Goal: Information Seeking & Learning: Learn about a topic

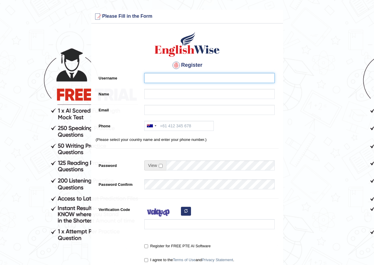
click at [171, 74] on input "Username" at bounding box center [209, 78] width 130 height 10
type input "[PERSON_NAME]"
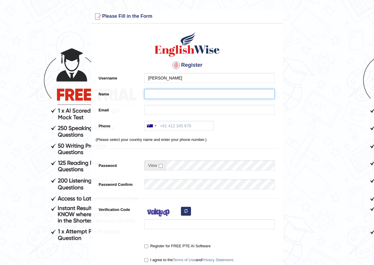
click at [200, 94] on input "Name" at bounding box center [209, 94] width 130 height 10
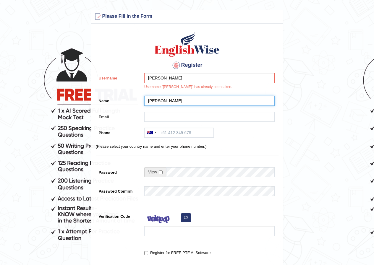
type input "[PERSON_NAME]"
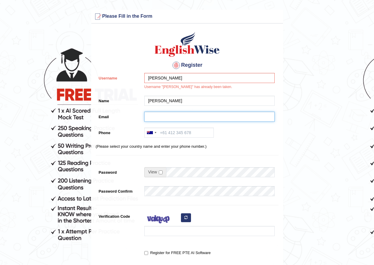
click at [185, 114] on input "Email" at bounding box center [209, 117] width 130 height 10
type input "vaghasiyaakshit1@gmail.com"
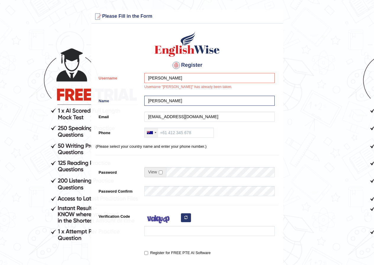
click at [148, 133] on div at bounding box center [150, 132] width 6 height 3
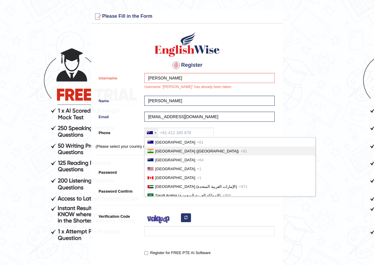
click at [161, 151] on span "India (भारत)" at bounding box center [197, 151] width 84 height 4
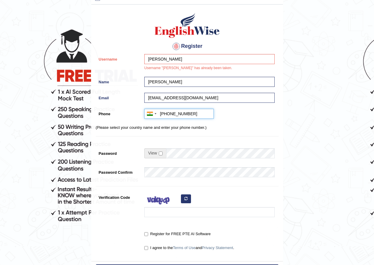
scroll to position [30, 0]
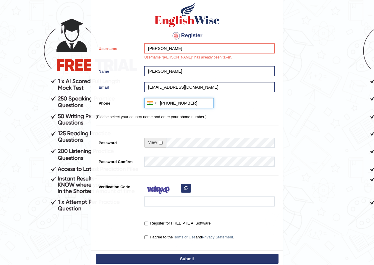
type input "+918238365674"
click at [163, 144] on span at bounding box center [155, 143] width 22 height 10
click at [161, 144] on input "checkbox" at bounding box center [161, 143] width 4 height 4
click at [160, 145] on input "checkbox" at bounding box center [161, 143] width 4 height 4
checkbox input "false"
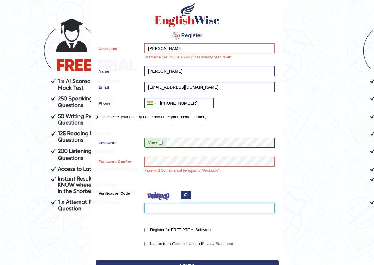
click at [166, 206] on input "Verification Code" at bounding box center [209, 208] width 130 height 10
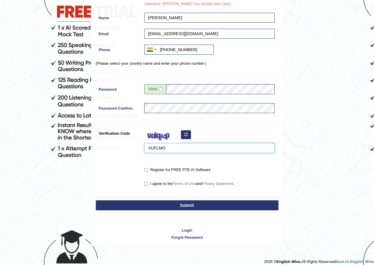
scroll to position [88, 0]
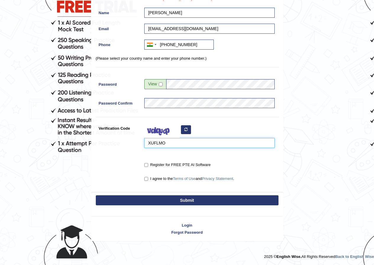
type input "XUFLMO"
click at [149, 166] on label "Register for FREE PTE AI Software" at bounding box center [177, 165] width 66 height 6
click at [148, 166] on input "Register for FREE PTE AI Software" at bounding box center [146, 165] width 4 height 4
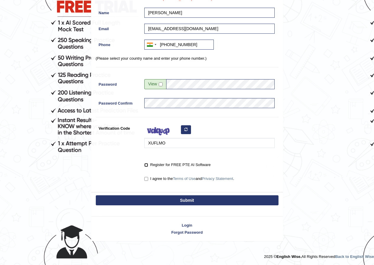
checkbox input "true"
click at [148, 179] on input "I agree to the Terms of Use and Privacy Statement ." at bounding box center [146, 179] width 4 height 4
checkbox input "true"
click at [206, 199] on button "Submit" at bounding box center [187, 200] width 183 height 10
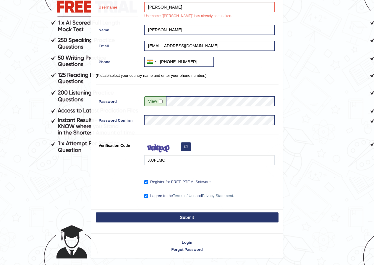
scroll to position [90, 0]
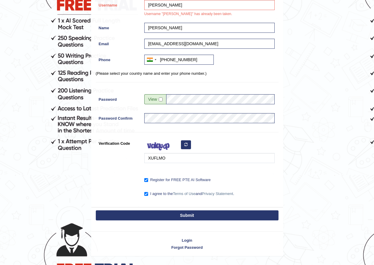
click at [195, 213] on button "Submit" at bounding box center [187, 216] width 183 height 10
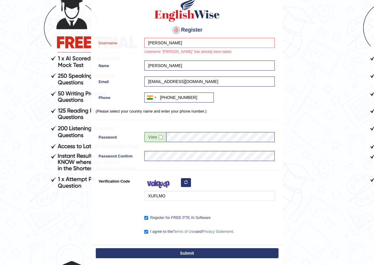
scroll to position [31, 0]
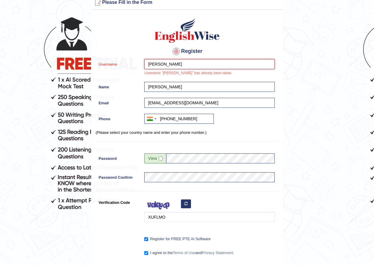
click at [182, 66] on input "[PERSON_NAME]" at bounding box center [209, 64] width 130 height 10
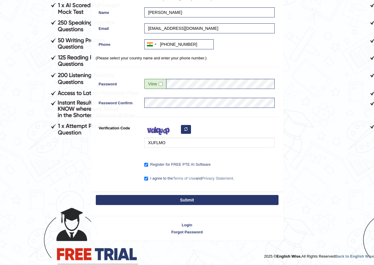
click at [153, 204] on button "Submit" at bounding box center [187, 200] width 183 height 10
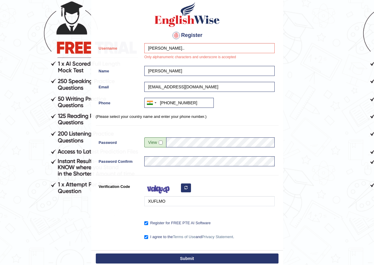
scroll to position [1, 0]
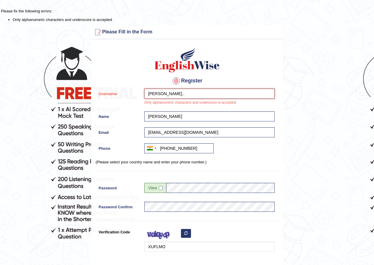
click at [179, 96] on input "Akshit.." at bounding box center [209, 94] width 130 height 10
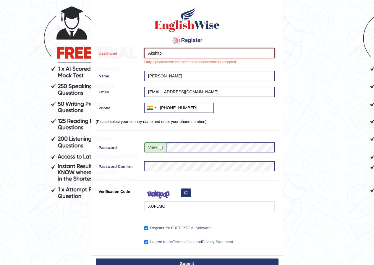
scroll to position [106, 0]
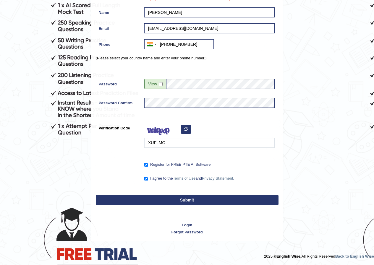
type input "Akshitp"
click at [179, 201] on button "Submit" at bounding box center [187, 200] width 183 height 10
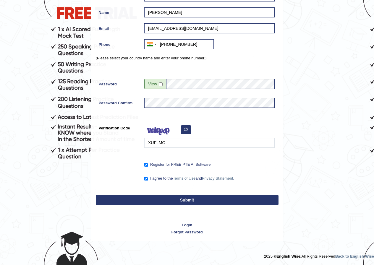
scroll to position [82, 0]
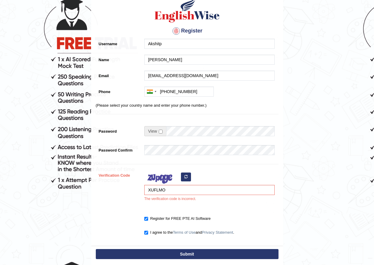
scroll to position [89, 0]
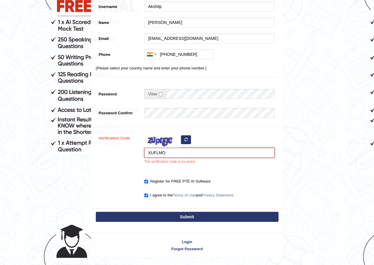
drag, startPoint x: 177, startPoint y: 150, endPoint x: 126, endPoint y: 158, distance: 51.8
click at [126, 158] on div "Verification Code XUFLMO The verification code is incorrect." at bounding box center [187, 150] width 183 height 35
click at [190, 140] on button "button" at bounding box center [186, 139] width 10 height 9
click at [186, 140] on div "XUFLMO The verification code is incorrect." at bounding box center [207, 150] width 133 height 35
click at [187, 137] on div "XUFLMO The verification code is incorrect." at bounding box center [207, 150] width 133 height 35
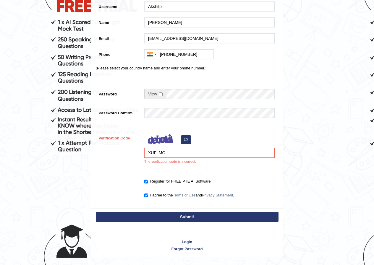
click at [187, 141] on icon "button" at bounding box center [186, 140] width 4 height 4
drag, startPoint x: 179, startPoint y: 149, endPoint x: 142, endPoint y: 156, distance: 37.5
click at [142, 156] on div "XUFLMO The verification code is incorrect." at bounding box center [207, 150] width 133 height 35
type input "r"
type input "egmaved"
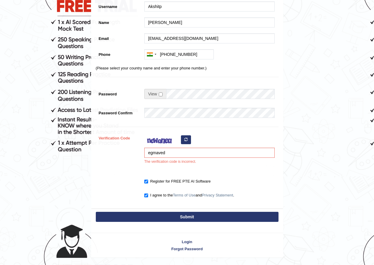
click at [195, 218] on button "Submit" at bounding box center [187, 217] width 183 height 10
type input "+918238365674"
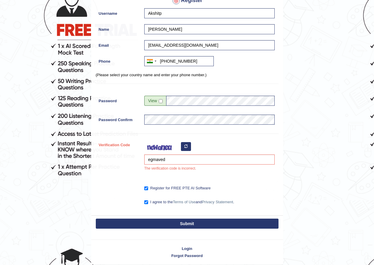
scroll to position [88, 0]
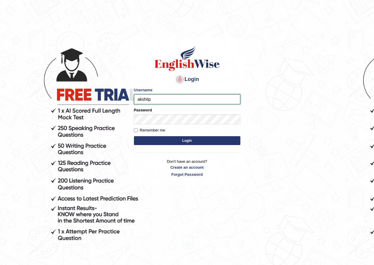
click at [140, 101] on input "akshitp" at bounding box center [187, 99] width 106 height 10
type input "Akshitp"
click at [174, 140] on button "Login" at bounding box center [187, 140] width 106 height 9
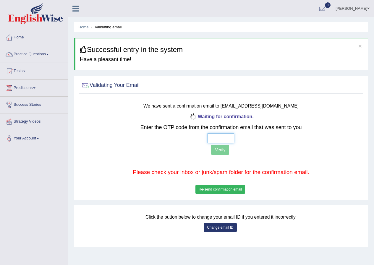
click at [212, 137] on input "text" at bounding box center [221, 138] width 27 height 10
click at [231, 191] on button "Re-send confirmation email" at bounding box center [220, 189] width 50 height 9
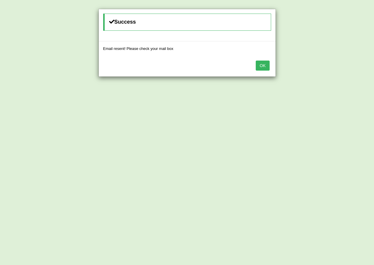
click at [261, 66] on button "OK" at bounding box center [263, 66] width 14 height 10
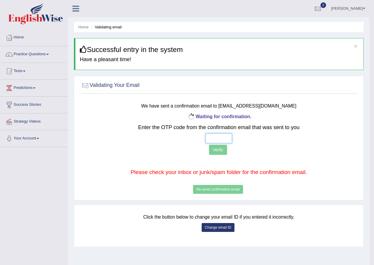
click at [212, 140] on input "text" at bounding box center [219, 138] width 27 height 10
type input "1 9 9 8"
click at [220, 149] on button "Verify" at bounding box center [218, 150] width 18 height 10
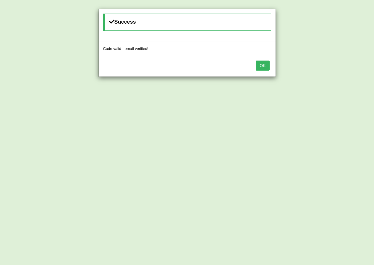
click at [260, 63] on button "OK" at bounding box center [263, 66] width 14 height 10
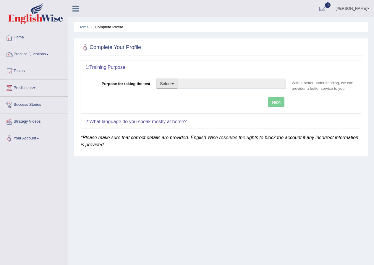
click at [175, 85] on button "Select" at bounding box center [167, 84] width 22 height 10
click at [179, 119] on link "Other" at bounding box center [182, 120] width 53 height 8
click at [248, 85] on input "Purpose for taking the test" at bounding box center [231, 84] width 109 height 10
type input "just for checking new topics."
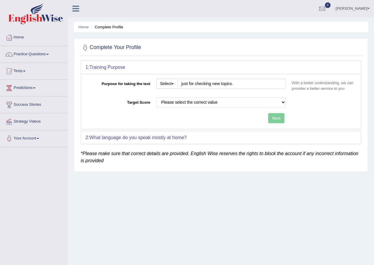
click at [277, 102] on div "Purpose for taking the test Select Student Visa Permanent Residency Nursing Oth…" at bounding box center [221, 101] width 280 height 55
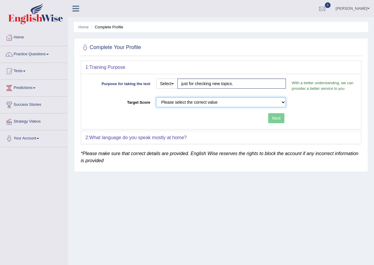
click at [183, 99] on select "Please select the correct value 50 (6 bands) 58 (6.5 bands) 65 (7 bands) 79 (8 …" at bounding box center [221, 102] width 130 height 10
select select "58"
click at [156, 97] on select "Please select the correct value 50 (6 bands) 58 (6.5 bands) 65 (7 bands) 79 (8 …" at bounding box center [221, 102] width 130 height 10
click at [176, 136] on b "What language do you speak mostly at home?" at bounding box center [137, 137] width 97 height 5
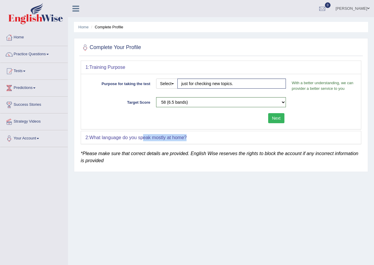
drag, startPoint x: 200, startPoint y: 137, endPoint x: 145, endPoint y: 139, distance: 55.1
click at [145, 139] on div "2: What language do you speak mostly at home?" at bounding box center [221, 137] width 280 height 13
click at [233, 140] on div "2: What language do you speak mostly at home?" at bounding box center [221, 137] width 280 height 13
click at [280, 120] on button "Next" at bounding box center [276, 118] width 16 height 10
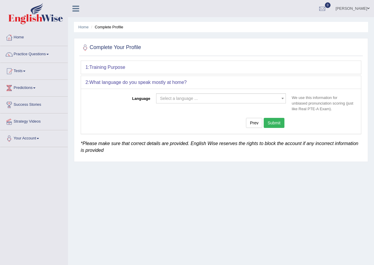
click at [204, 99] on span "Select a language ..." at bounding box center [219, 99] width 119 height 6
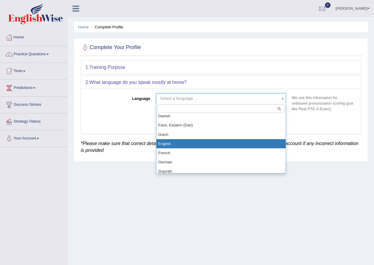
scroll to position [207, 0]
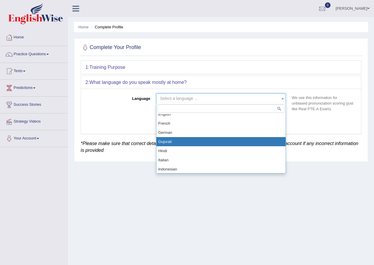
select select "Gujurati"
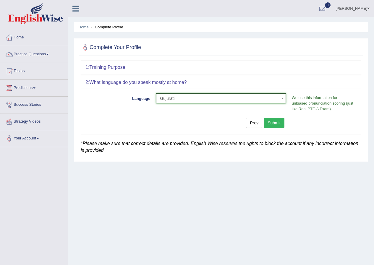
click at [276, 125] on button "Submit" at bounding box center [274, 123] width 21 height 10
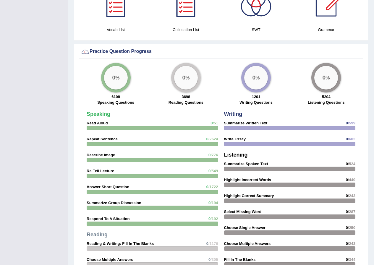
scroll to position [414, 0]
click at [164, 119] on div "Speaking Read Aloud 0 /51 Repeat Sentence 0 /2624 Describe Image 0 /776 Re-Tell…" at bounding box center [153, 215] width 138 height 213
click at [123, 77] on div "0 %" at bounding box center [116, 78] width 24 height 24
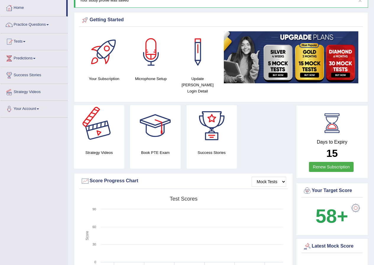
scroll to position [0, 0]
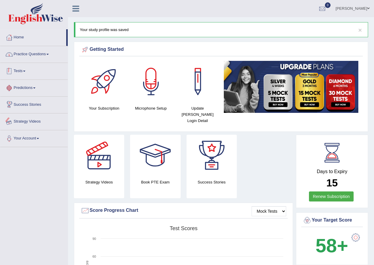
click at [33, 53] on link "Practice Questions" at bounding box center [33, 53] width 67 height 15
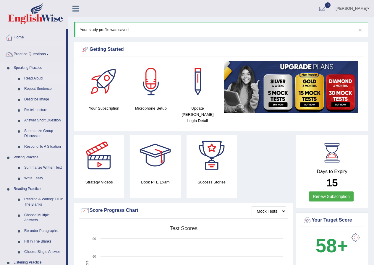
click at [34, 77] on link "Read Aloud" at bounding box center [44, 78] width 45 height 11
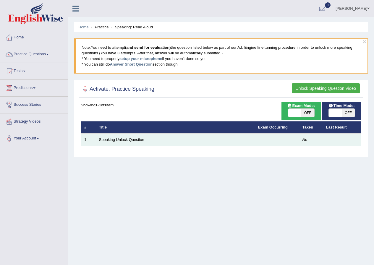
click at [306, 140] on em "No" at bounding box center [305, 140] width 5 height 4
click at [260, 138] on td at bounding box center [277, 140] width 44 height 12
click at [98, 138] on td "Speaking Unlock Question" at bounding box center [175, 140] width 159 height 12
click at [120, 139] on link "Speaking Unlock Question" at bounding box center [121, 140] width 45 height 4
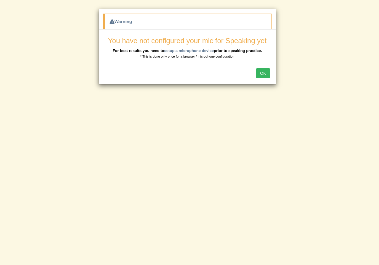
click at [258, 73] on button "OK" at bounding box center [263, 73] width 14 height 10
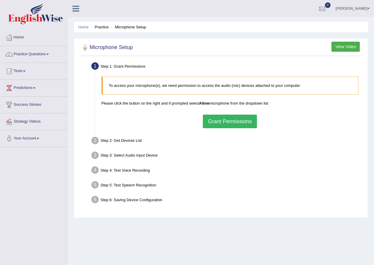
click at [210, 124] on button "Grant Permissions" at bounding box center [230, 122] width 54 height 14
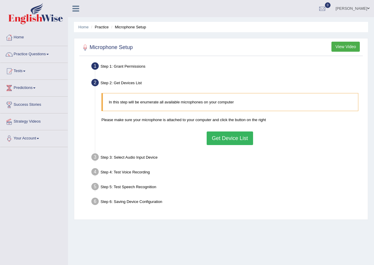
click at [224, 138] on button "Get Device List" at bounding box center [230, 139] width 46 height 14
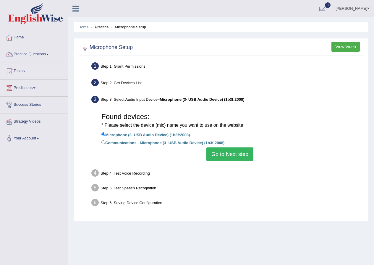
click at [218, 156] on button "Go to Next step" at bounding box center [229, 155] width 47 height 14
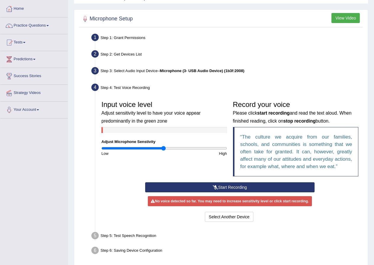
scroll to position [52, 0]
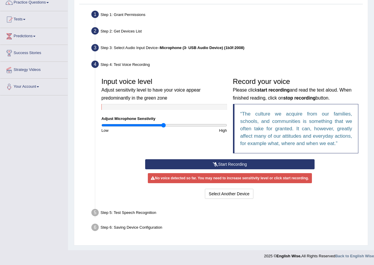
click at [215, 164] on icon at bounding box center [215, 164] width 5 height 4
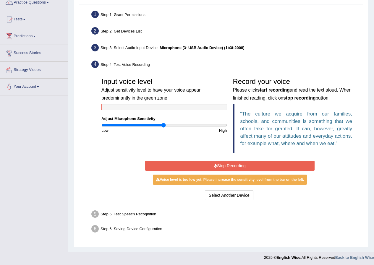
click at [211, 168] on button "Stop Recording" at bounding box center [229, 166] width 169 height 10
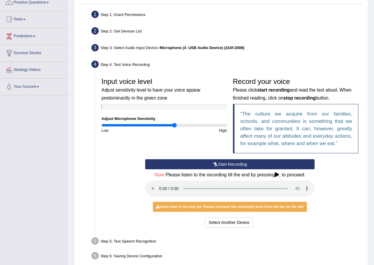
click at [175, 125] on input "range" at bounding box center [164, 125] width 126 height 5
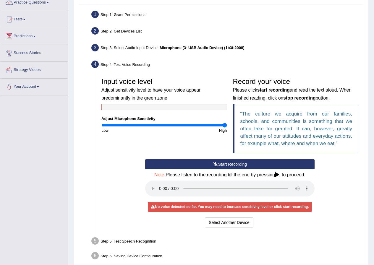
drag, startPoint x: 185, startPoint y: 125, endPoint x: 225, endPoint y: 126, distance: 39.9
click at [225, 126] on input "range" at bounding box center [164, 125] width 126 height 5
click at [172, 128] on div "High" at bounding box center [197, 131] width 66 height 6
click at [165, 127] on input "range" at bounding box center [164, 125] width 126 height 5
click at [119, 90] on small "Adjust sensitivity level to have your voice appear predominantly in the green z…" at bounding box center [150, 94] width 99 height 13
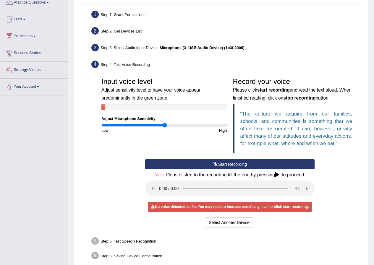
click at [162, 99] on small "Adjust sensitivity level to have your voice appear predominantly in the green z…" at bounding box center [150, 94] width 99 height 13
click at [193, 101] on div "Input voice level Adjust sensitivity level to have your voice appear predominan…" at bounding box center [164, 104] width 132 height 59
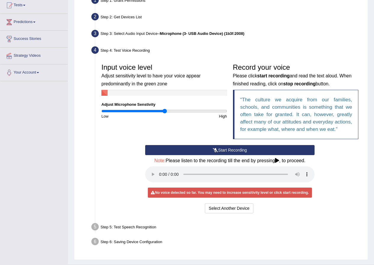
scroll to position [80, 0]
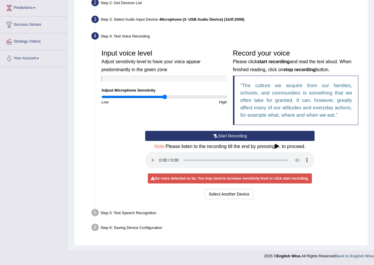
click at [277, 144] on icon at bounding box center [277, 146] width 4 height 5
drag, startPoint x: 165, startPoint y: 97, endPoint x: 203, endPoint y: 98, distance: 38.2
click at [203, 98] on input "range" at bounding box center [164, 97] width 126 height 5
drag, startPoint x: 205, startPoint y: 97, endPoint x: 176, endPoint y: 97, distance: 28.7
click at [176, 97] on input "range" at bounding box center [164, 97] width 126 height 5
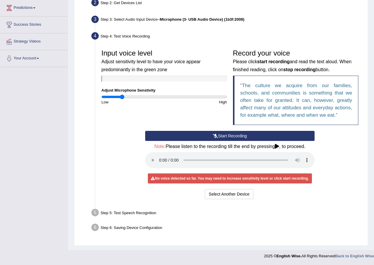
drag, startPoint x: 176, startPoint y: 97, endPoint x: 122, endPoint y: 100, distance: 53.6
click at [122, 99] on input "range" at bounding box center [164, 97] width 126 height 5
drag, startPoint x: 123, startPoint y: 97, endPoint x: 349, endPoint y: 97, distance: 226.5
click at [227, 97] on input "range" at bounding box center [164, 97] width 126 height 5
drag, startPoint x: 225, startPoint y: 97, endPoint x: 213, endPoint y: 97, distance: 12.7
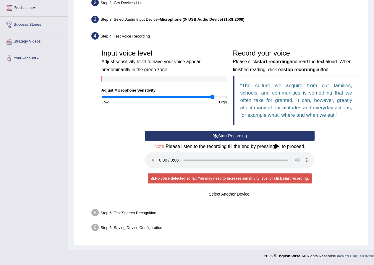
type input "1.8"
click at [213, 97] on input "range" at bounding box center [164, 97] width 126 height 5
click at [240, 135] on button "Start Recording" at bounding box center [229, 136] width 169 height 10
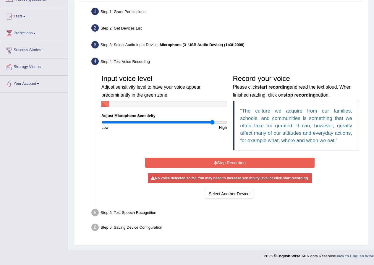
scroll to position [53, 0]
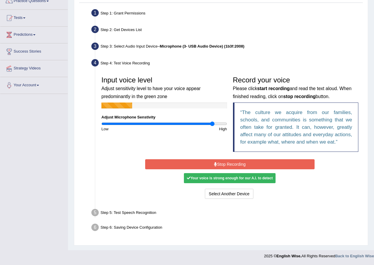
click at [241, 162] on button "Stop Recording" at bounding box center [229, 164] width 169 height 10
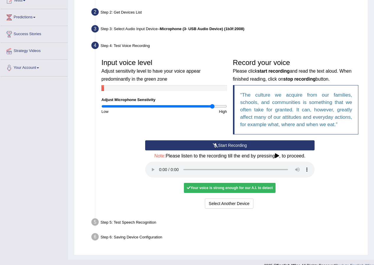
scroll to position [80, 0]
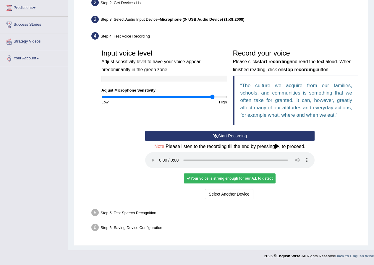
click at [237, 216] on div "Step 5: Test Speech Recognition" at bounding box center [227, 213] width 276 height 13
click at [262, 181] on div "Your voice is strong enough for our A.I. to detect" at bounding box center [230, 179] width 92 height 10
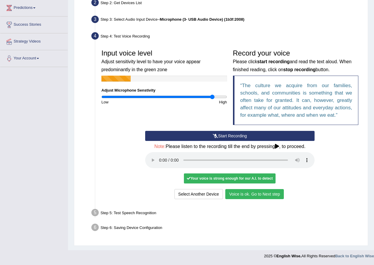
click at [258, 193] on button "Voice is ok. Go to Next step" at bounding box center [254, 194] width 59 height 10
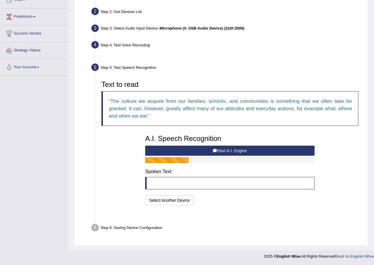
scroll to position [57, 0]
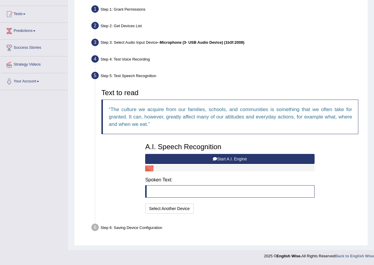
click at [231, 159] on button "Start A.I. Engine" at bounding box center [229, 159] width 169 height 10
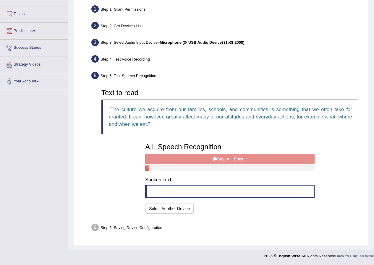
click at [234, 193] on blockquote at bounding box center [229, 191] width 169 height 12
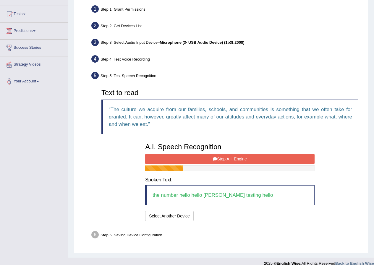
click at [225, 159] on button "Stop A.I. Engine" at bounding box center [229, 159] width 169 height 10
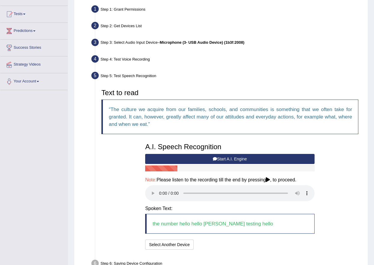
click at [186, 227] on blockquote "the number hello hello mike testing hello" at bounding box center [229, 224] width 169 height 20
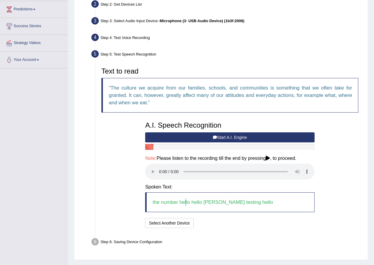
scroll to position [93, 0]
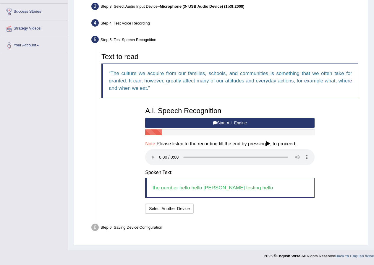
click at [124, 230] on div "Step 6: Saving Device Configuration" at bounding box center [227, 228] width 276 height 13
click at [236, 190] on blockquote "the number hello hello mike testing hello" at bounding box center [229, 188] width 169 height 20
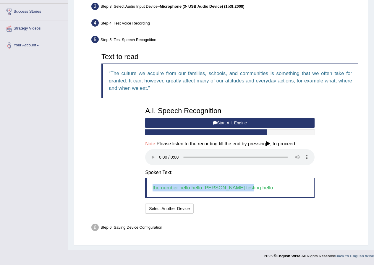
drag, startPoint x: 260, startPoint y: 186, endPoint x: 141, endPoint y: 190, distance: 119.5
click at [135, 188] on div "Text to read The culture we acquire from our families, schools, and communities…" at bounding box center [229, 132] width 263 height 165
click at [247, 120] on button "Start A.I. Engine" at bounding box center [229, 123] width 169 height 10
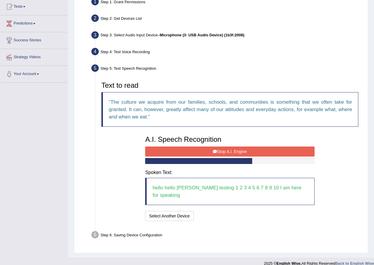
scroll to position [72, 0]
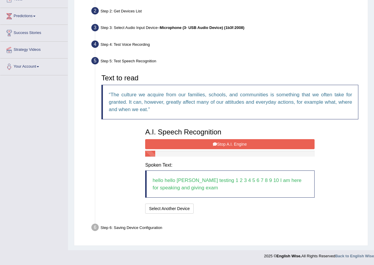
click at [183, 142] on button "Stop A.I. Engine" at bounding box center [229, 144] width 169 height 10
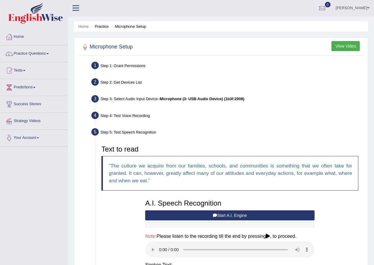
scroll to position [0, 0]
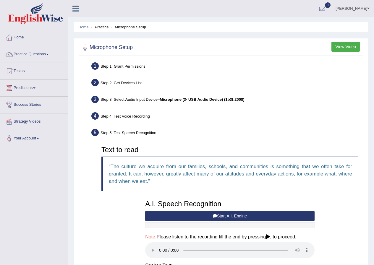
click at [121, 131] on div "Step 5: Test Speech Recognition" at bounding box center [227, 133] width 276 height 13
click at [135, 165] on q "The culture we acquire from our families, schools, and communities is something…" at bounding box center [230, 174] width 243 height 20
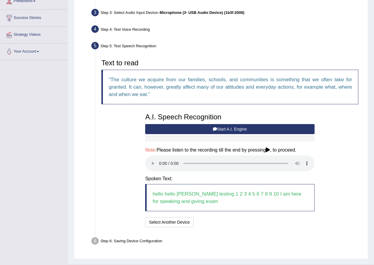
scroll to position [89, 0]
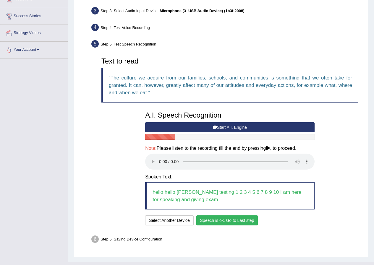
click at [221, 222] on button "Speech is ok. Go to Last step" at bounding box center [227, 221] width 62 height 10
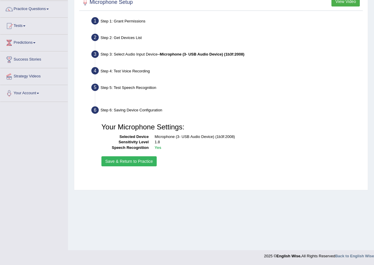
scroll to position [45, 0]
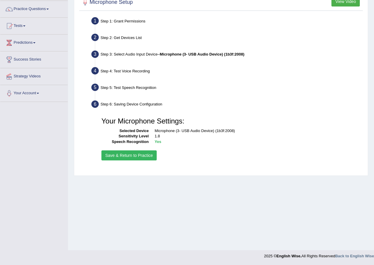
click at [145, 156] on button "Save & Return to Practice" at bounding box center [128, 156] width 55 height 10
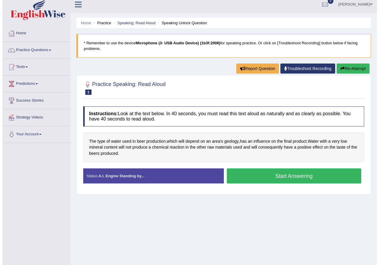
scroll to position [30, 0]
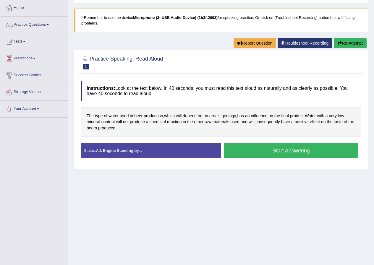
click at [279, 153] on button "Start Answering" at bounding box center [291, 150] width 135 height 15
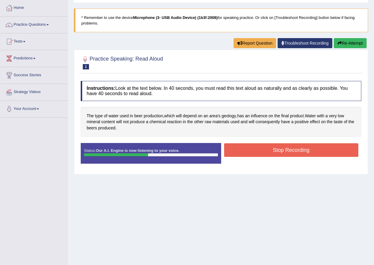
click at [279, 151] on button "Stop Recording" at bounding box center [291, 150] width 135 height 14
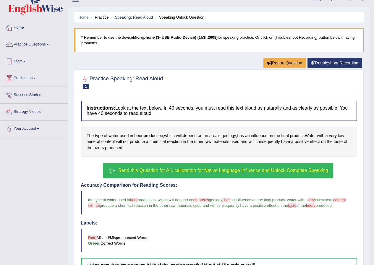
scroll to position [0, 0]
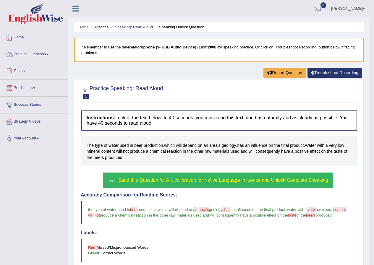
click at [29, 65] on link "Tests" at bounding box center [33, 70] width 67 height 15
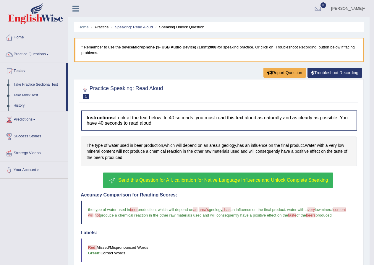
click at [32, 95] on link "Take Mock Test" at bounding box center [38, 95] width 55 height 11
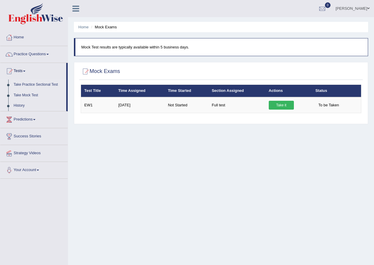
click at [33, 83] on link "Take Practice Sectional Test" at bounding box center [38, 85] width 55 height 11
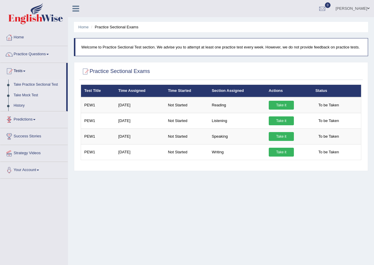
click at [31, 96] on link "Take Mock Test" at bounding box center [38, 95] width 55 height 11
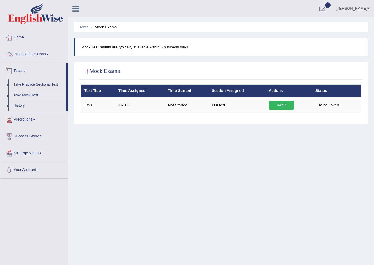
click at [32, 53] on link "Practice Questions" at bounding box center [33, 53] width 67 height 15
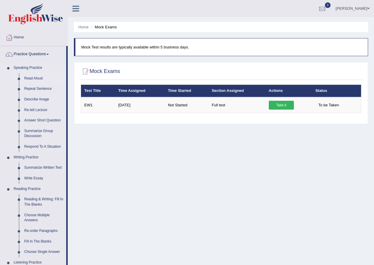
click at [38, 75] on link "Read Aloud" at bounding box center [44, 78] width 45 height 11
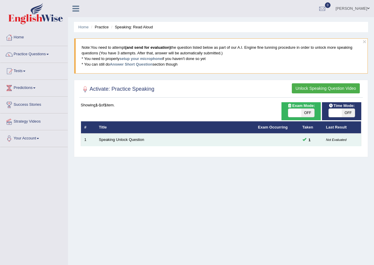
click at [245, 138] on td "Speaking Unlock Question" at bounding box center [175, 140] width 159 height 12
click at [129, 143] on td "Speaking Unlock Question" at bounding box center [175, 140] width 159 height 12
click at [136, 140] on link "Speaking Unlock Question" at bounding box center [121, 140] width 45 height 4
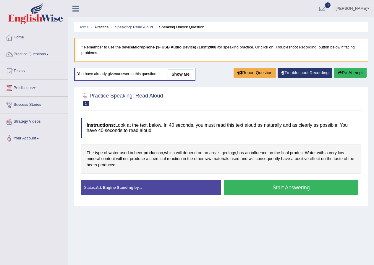
click at [178, 75] on link "show me" at bounding box center [181, 74] width 26 height 10
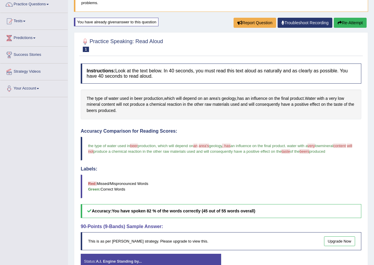
scroll to position [84, 0]
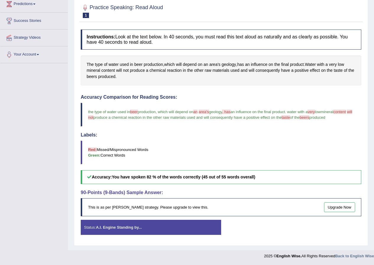
drag, startPoint x: 119, startPoint y: 174, endPoint x: 166, endPoint y: 174, distance: 46.7
click at [166, 174] on h5 "Accuracy: You have spoken 82 % of the words correctly (45 out of 55 words overa…" at bounding box center [221, 177] width 281 height 14
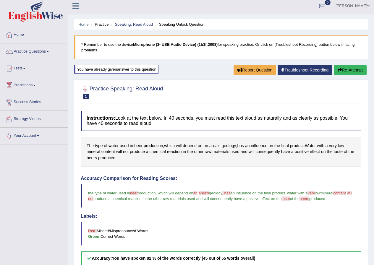
scroll to position [0, 0]
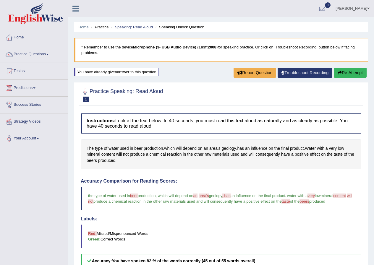
click at [359, 11] on link "Akshit" at bounding box center [352, 7] width 43 height 15
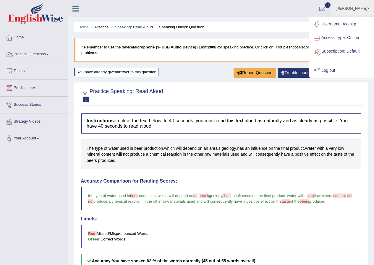
click at [329, 71] on link "Log out" at bounding box center [342, 71] width 64 height 14
